Goal: Find contact information

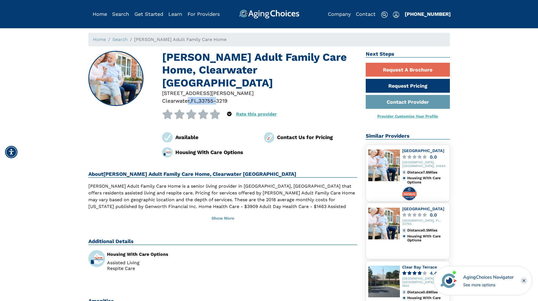
drag, startPoint x: 192, startPoint y: 87, endPoint x: 219, endPoint y: 87, distance: 27.1
click at [219, 89] on div "[STREET_ADDRESS][PERSON_NAME]" at bounding box center [260, 97] width 204 height 16
click at [209, 97] on div "33755-3219" at bounding box center [213, 101] width 29 height 8
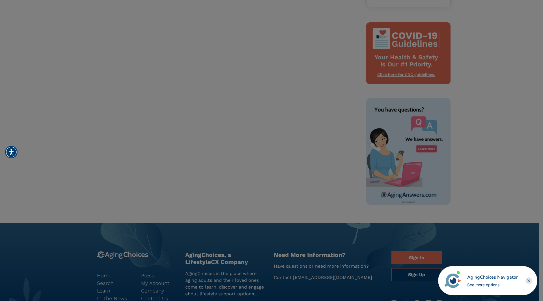
scroll to position [242, 0]
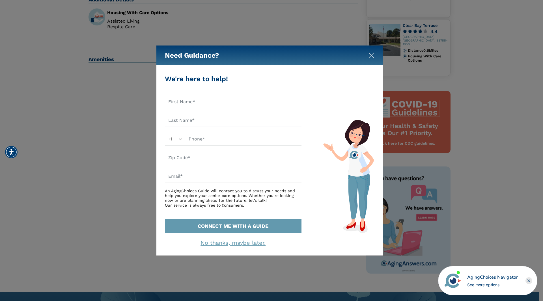
click at [373, 57] on img "Close" at bounding box center [371, 56] width 6 height 6
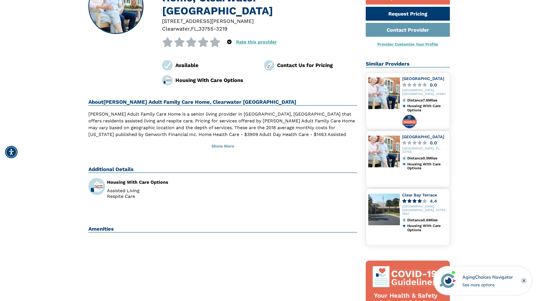
scroll to position [0, 0]
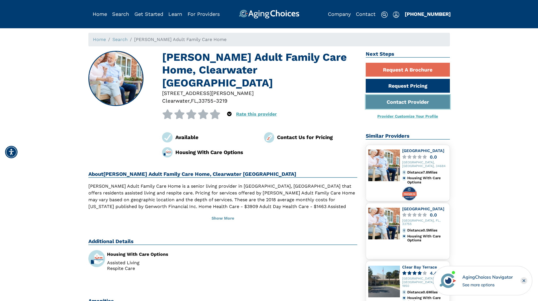
click at [390, 105] on link "Contact Provider" at bounding box center [408, 102] width 84 height 14
